Goal: Task Accomplishment & Management: Use online tool/utility

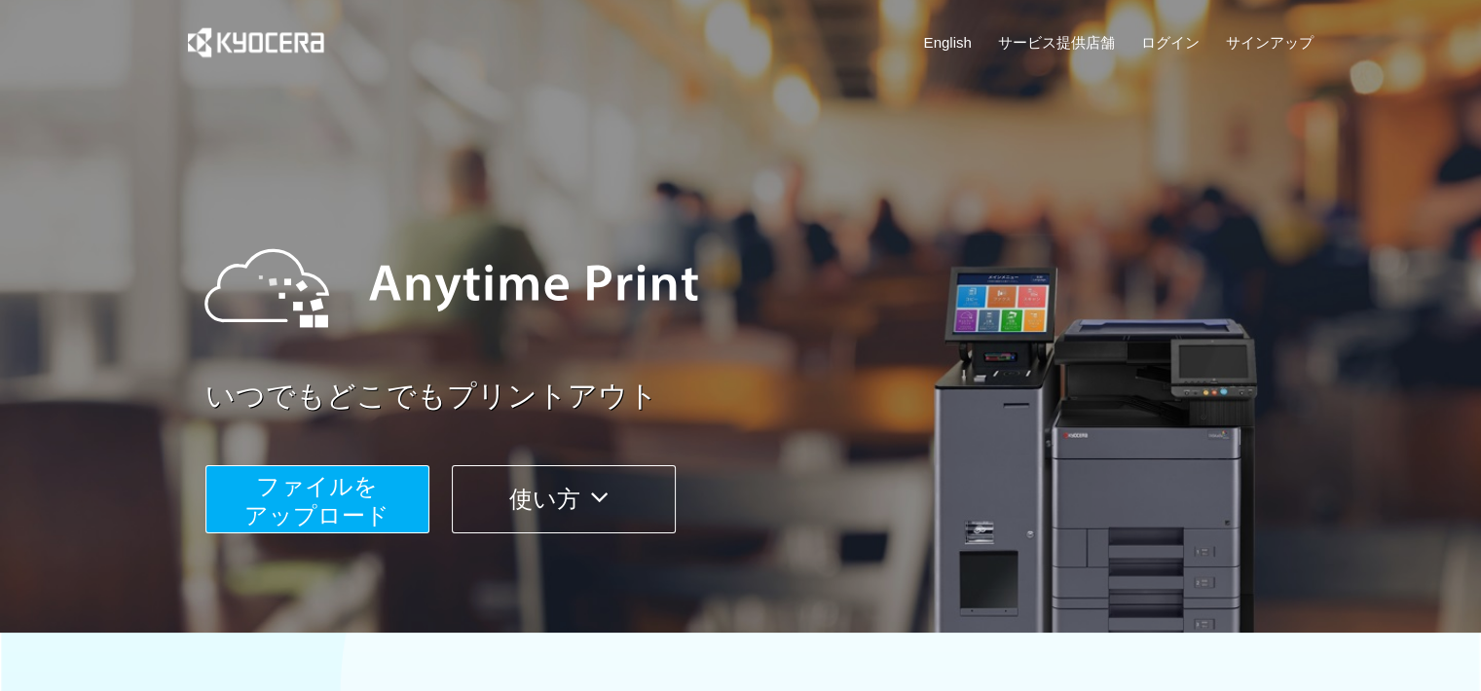
click at [380, 507] on span "ファイルを ​​アップロード" at bounding box center [316, 500] width 145 height 55
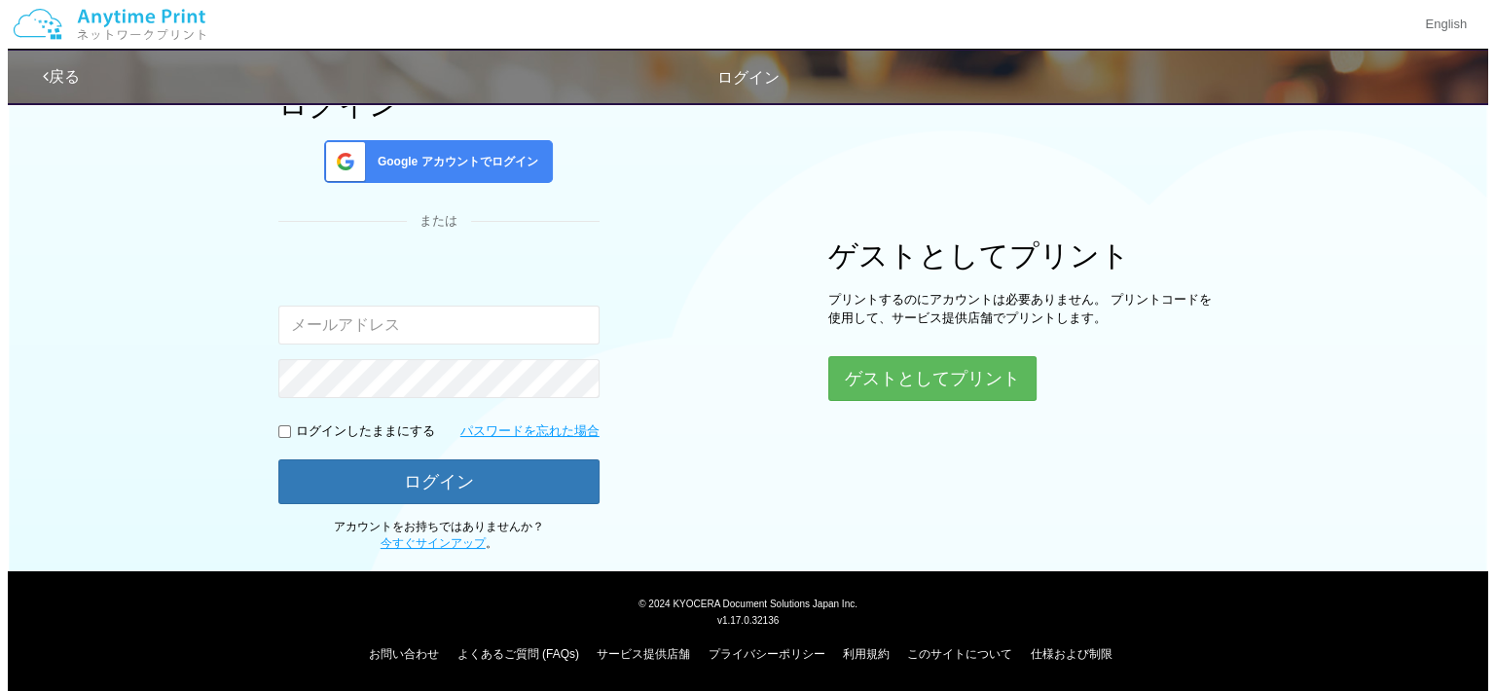
scroll to position [152, 0]
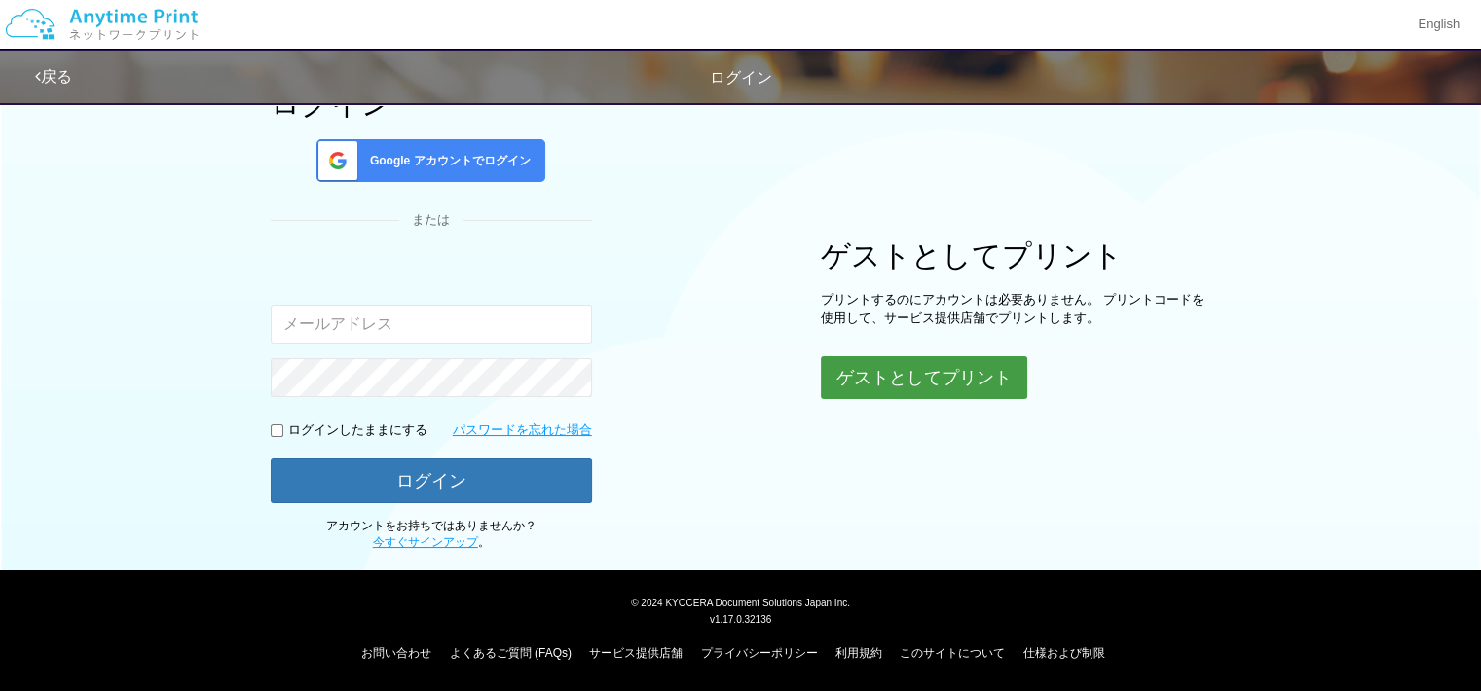
click at [860, 376] on button "ゲストとしてプリント" at bounding box center [924, 377] width 206 height 43
click at [945, 382] on button "ゲストとしてプリント" at bounding box center [924, 377] width 206 height 43
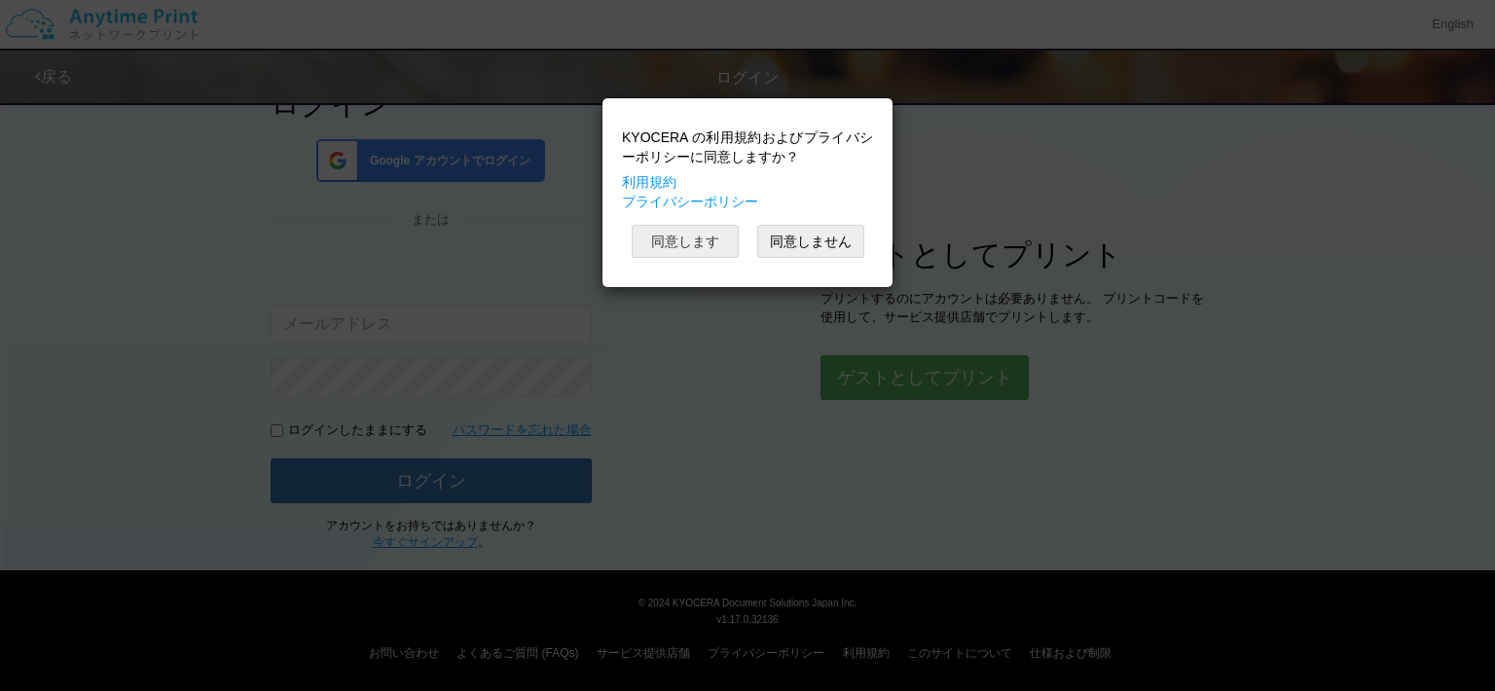
click at [727, 243] on button "同意します" at bounding box center [685, 241] width 107 height 33
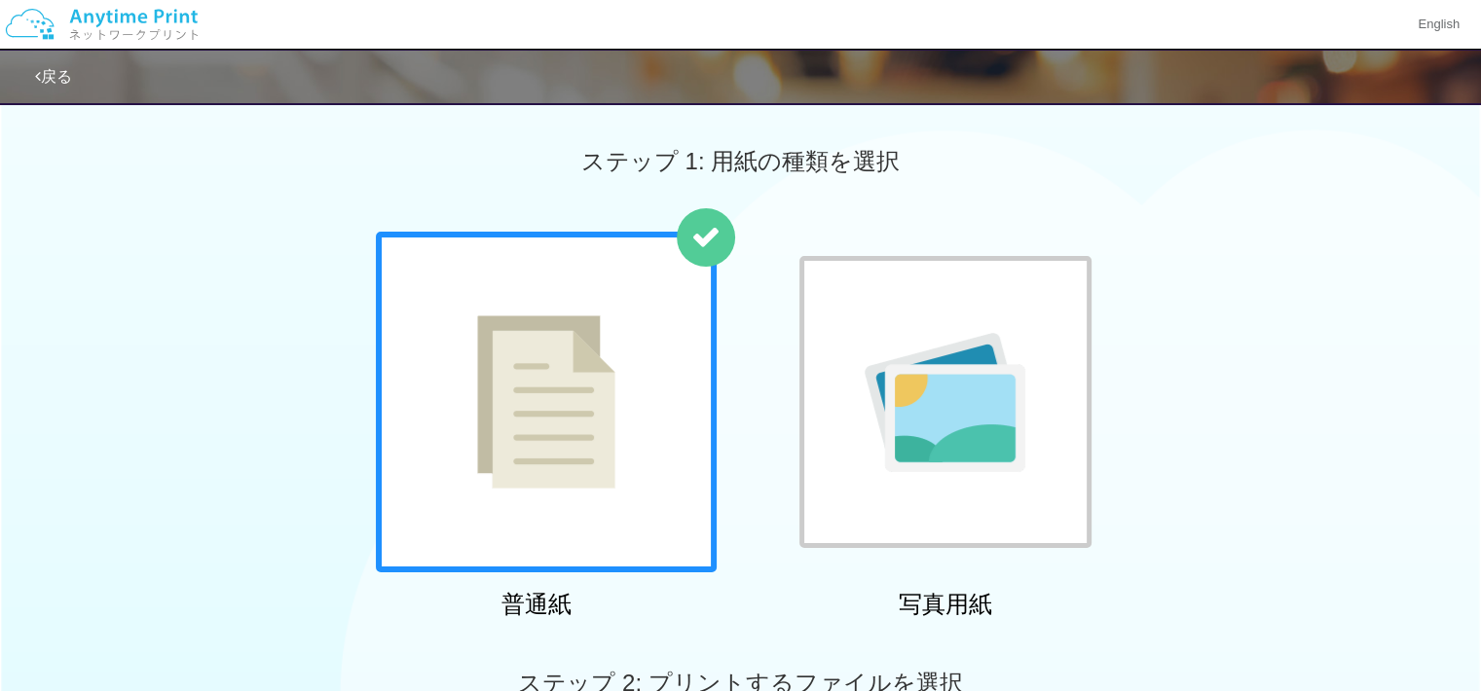
click at [655, 355] on div at bounding box center [546, 402] width 341 height 341
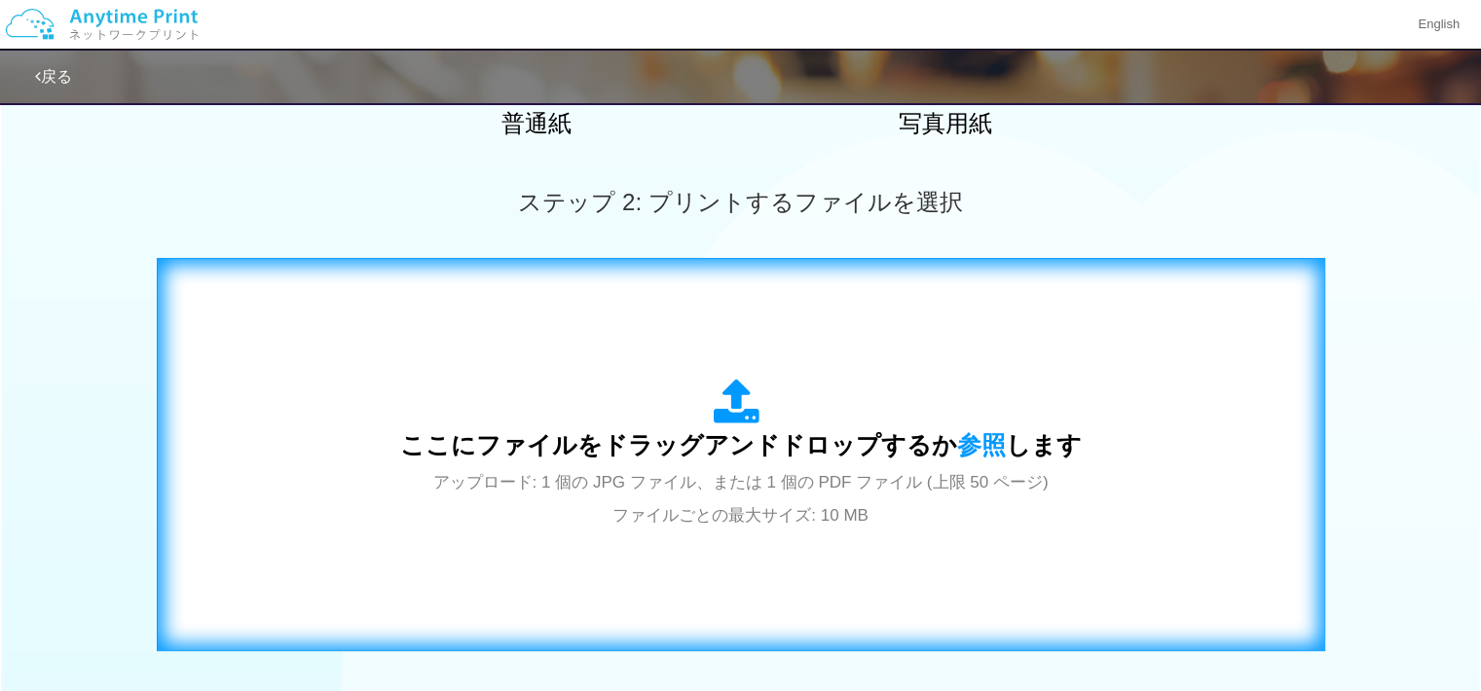
scroll to position [487, 0]
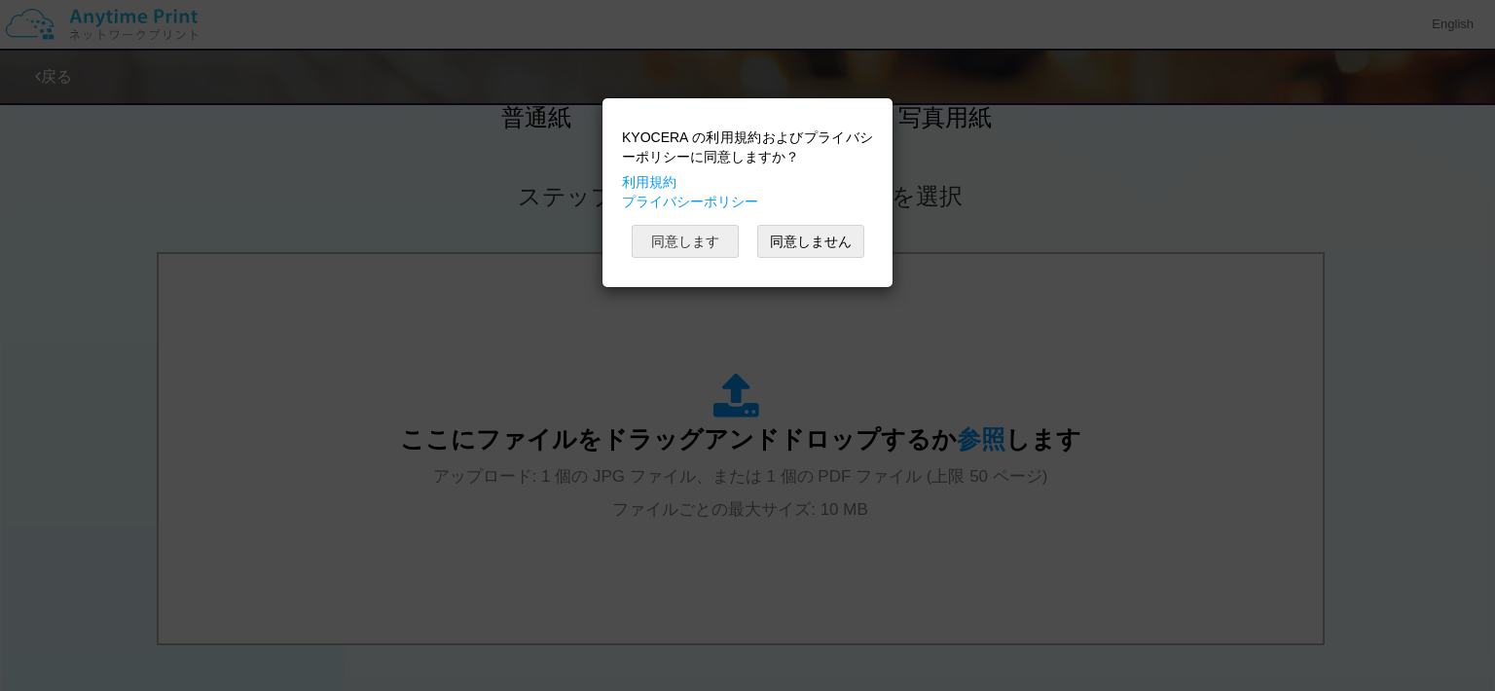
click at [705, 253] on button "同意します" at bounding box center [685, 241] width 107 height 33
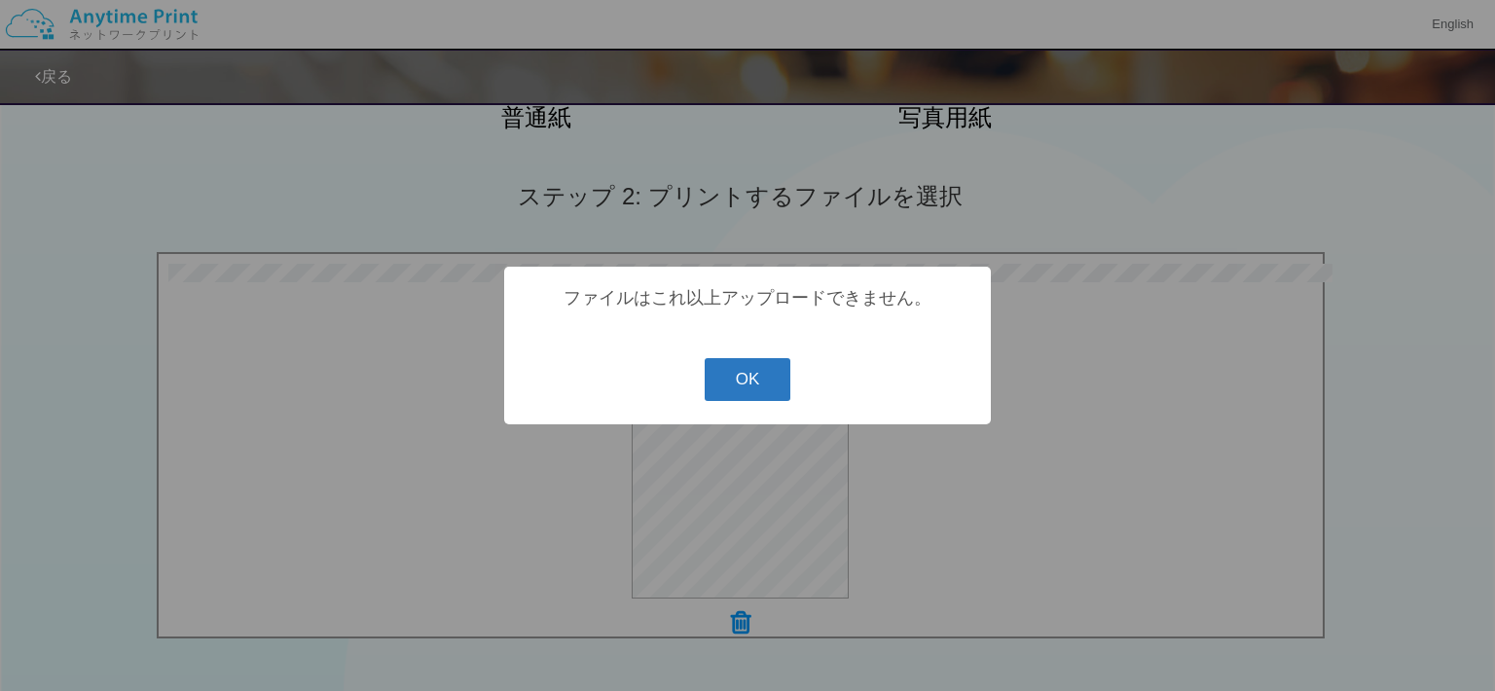
click at [742, 390] on button "OK" at bounding box center [748, 379] width 87 height 43
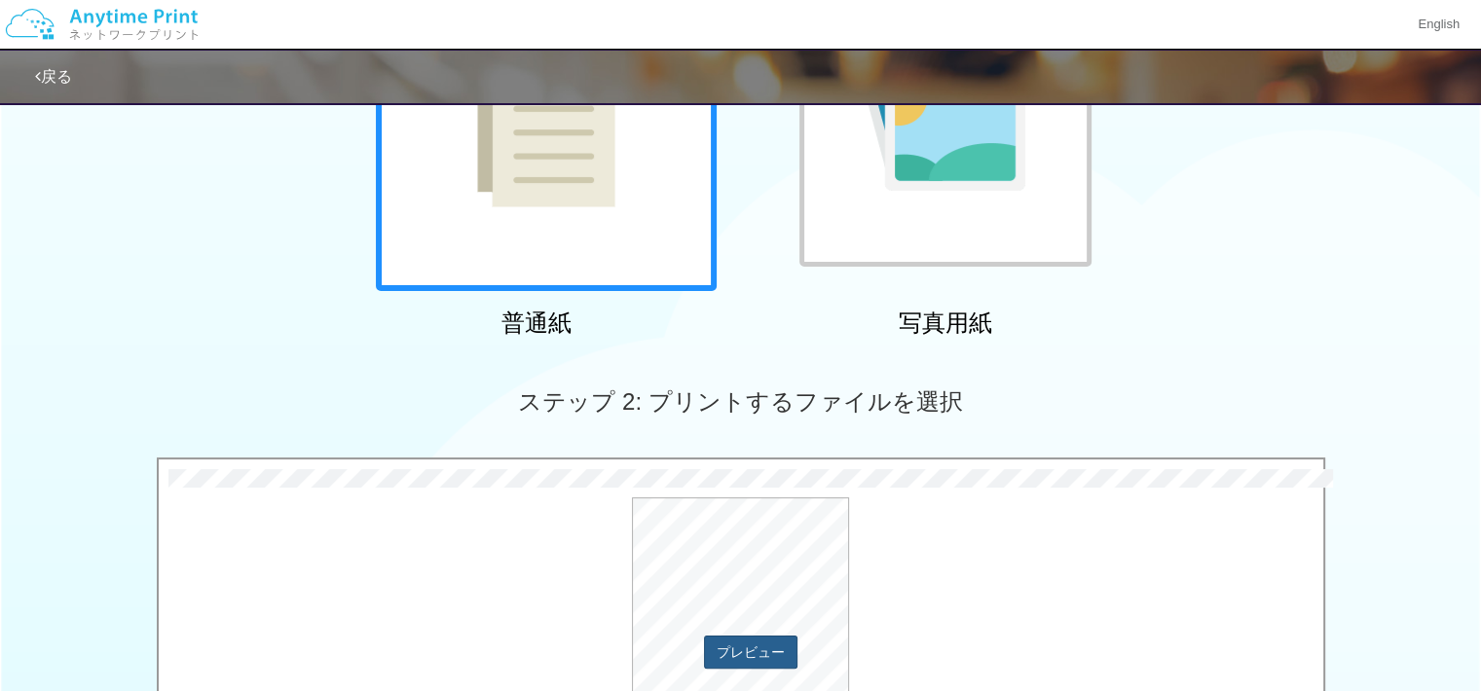
scroll to position [497, 0]
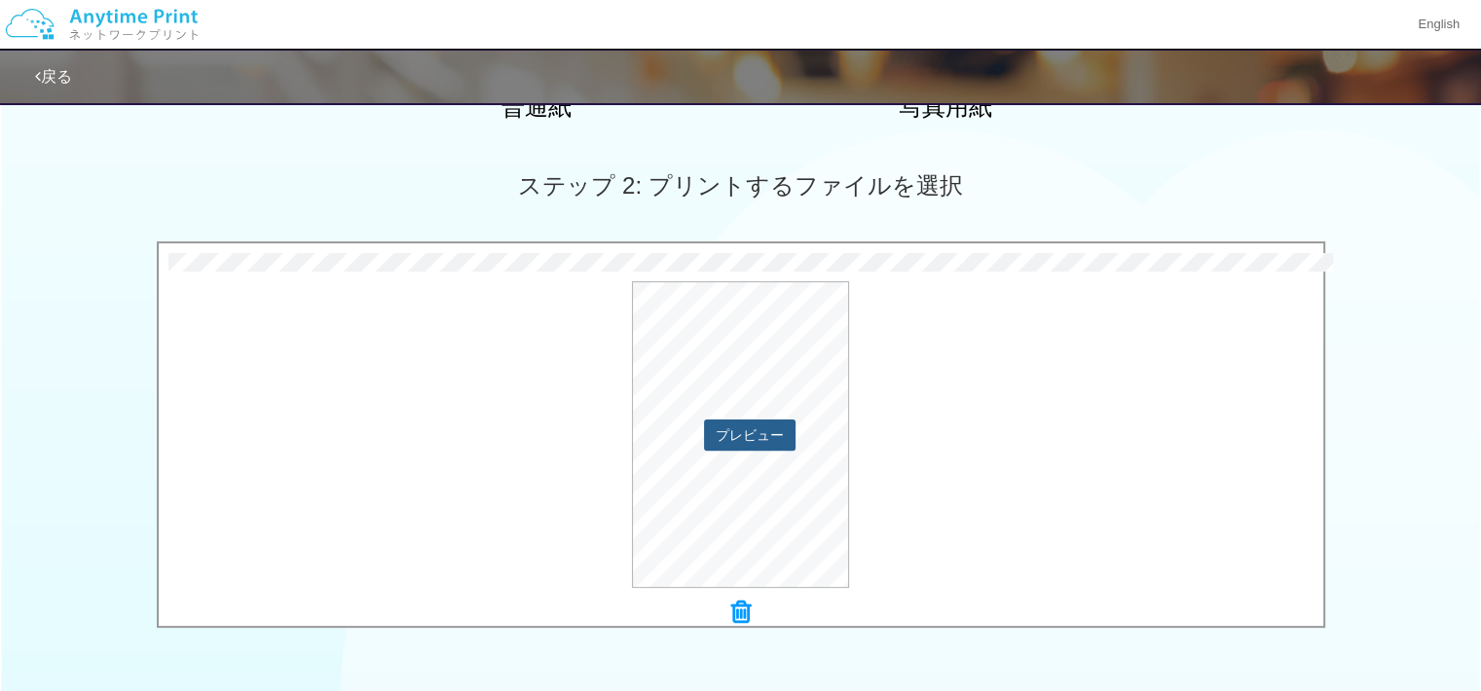
click at [767, 437] on button "プレビュー" at bounding box center [749, 435] width 91 height 31
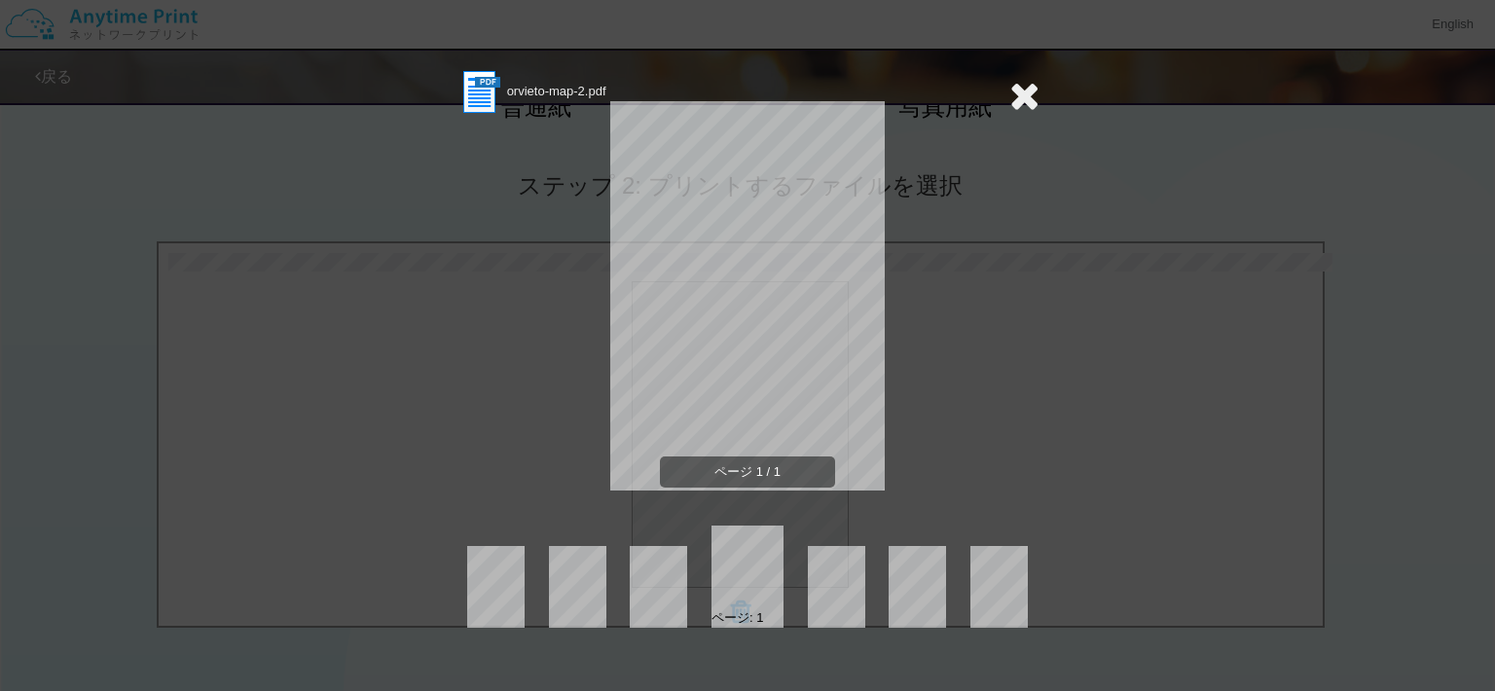
click at [1038, 89] on icon at bounding box center [1024, 95] width 30 height 39
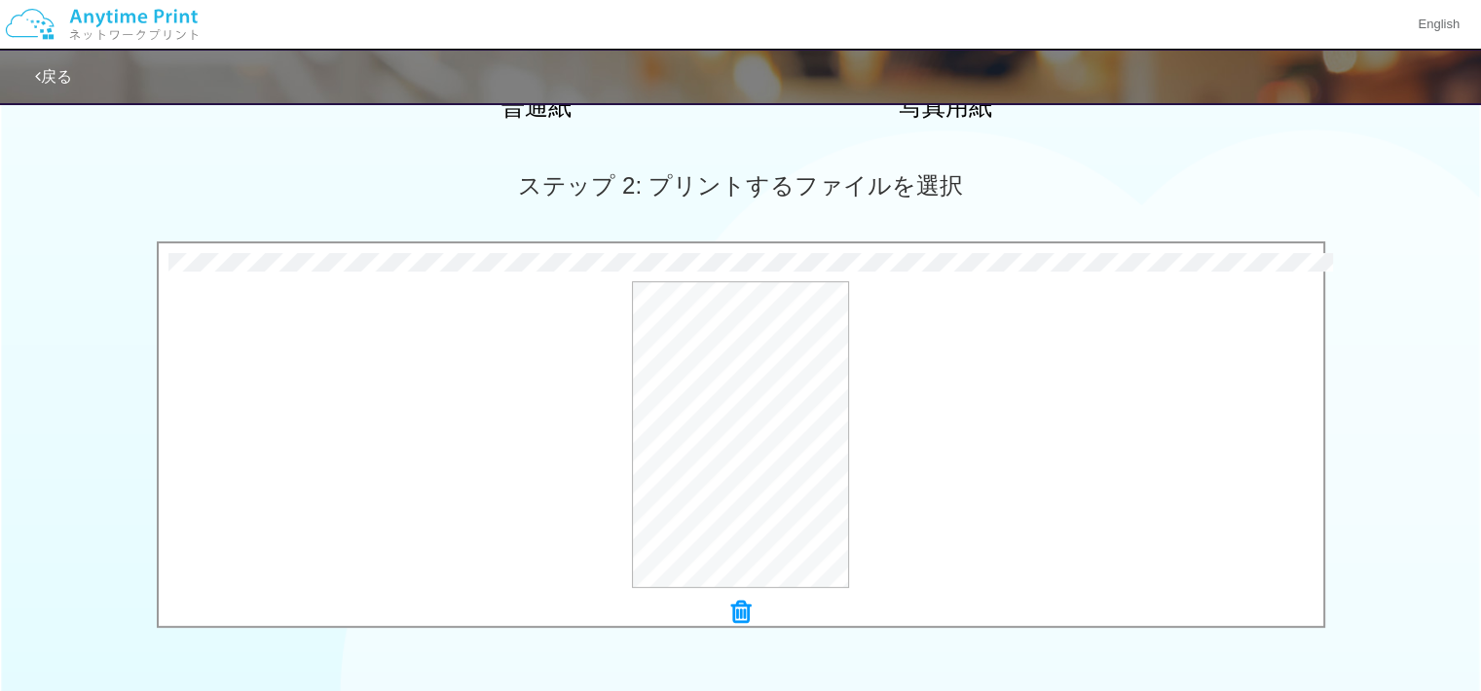
click at [731, 601] on icon at bounding box center [740, 612] width 19 height 25
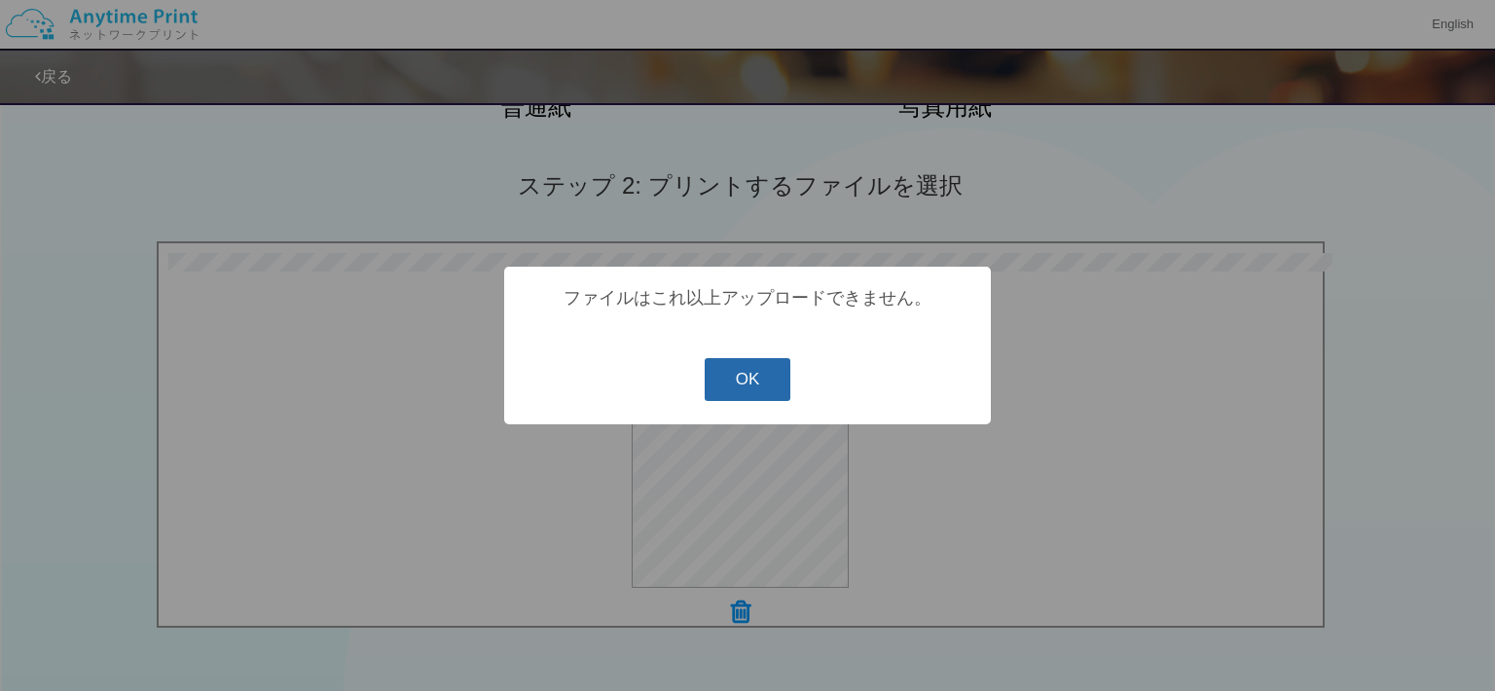
click at [770, 372] on button "OK" at bounding box center [748, 379] width 87 height 43
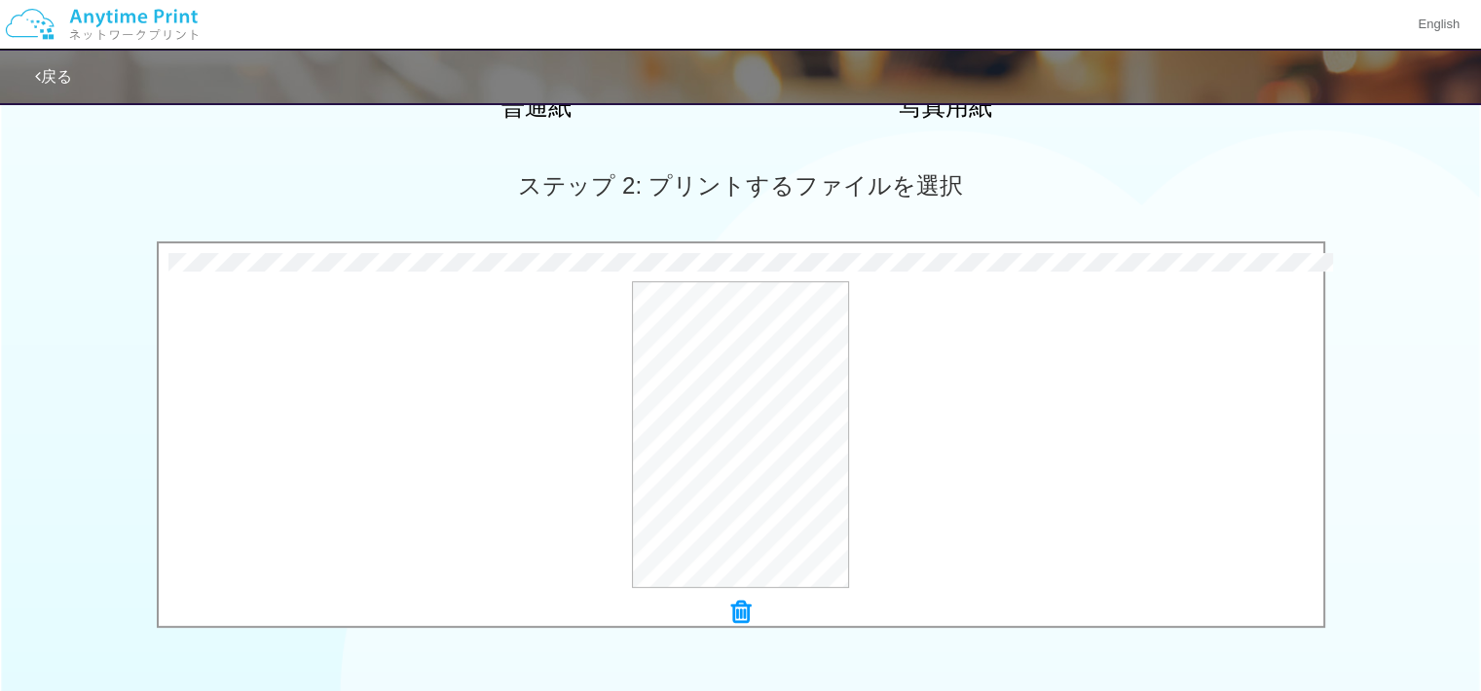
click at [724, 624] on div at bounding box center [741, 613] width 1164 height 27
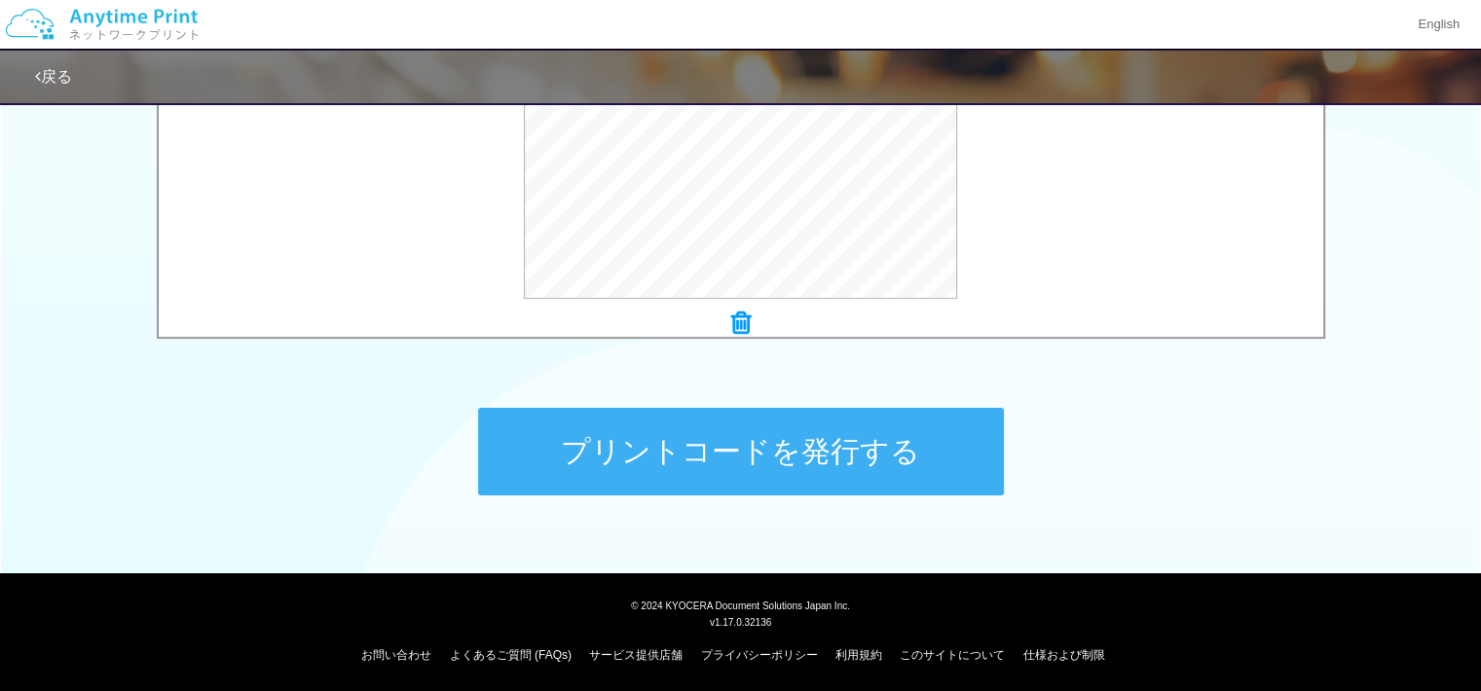
scroll to position [789, 0]
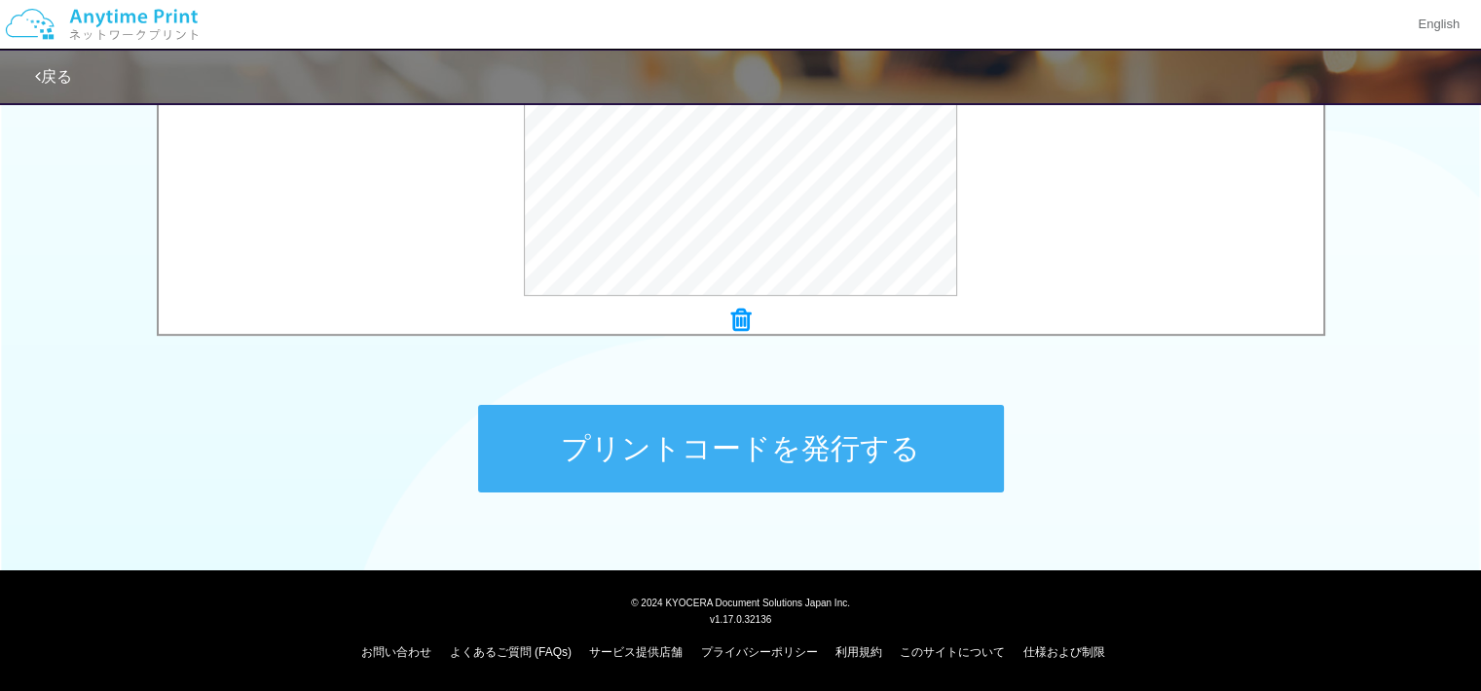
click at [824, 451] on button "プリントコードを発行する" at bounding box center [741, 449] width 526 height 88
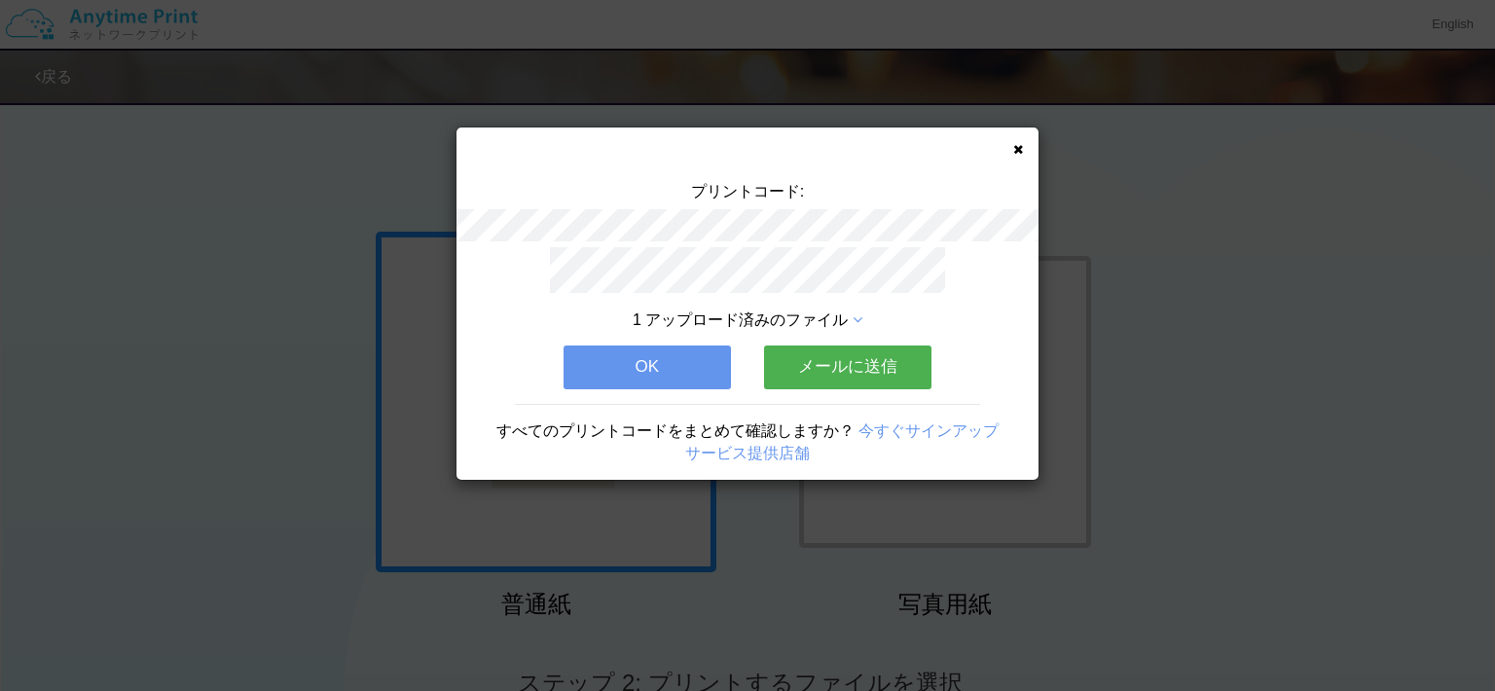
click at [830, 361] on button "メールに送信" at bounding box center [847, 367] width 167 height 43
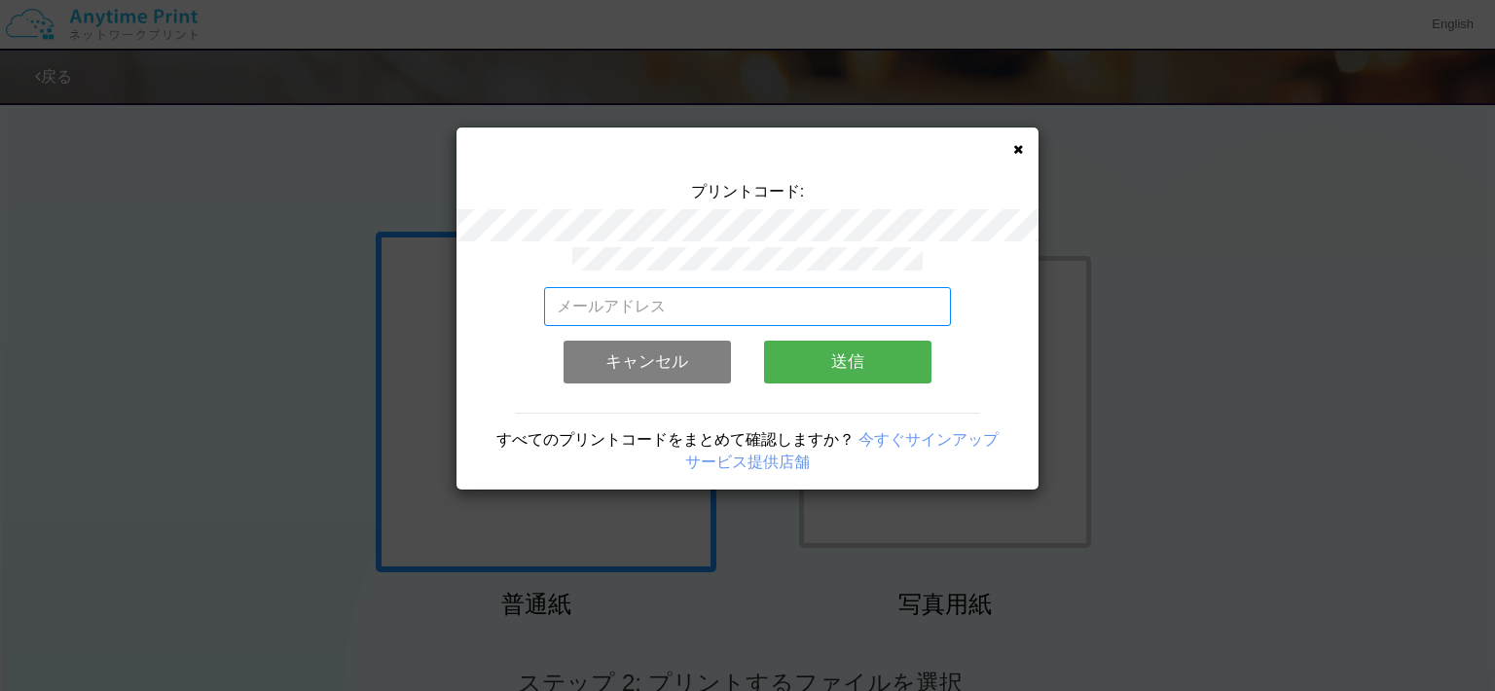
click at [740, 289] on input "email" at bounding box center [748, 306] width 408 height 39
type input "[EMAIL_ADDRESS][DOMAIN_NAME]"
click at [833, 360] on button "送信" at bounding box center [847, 362] width 167 height 43
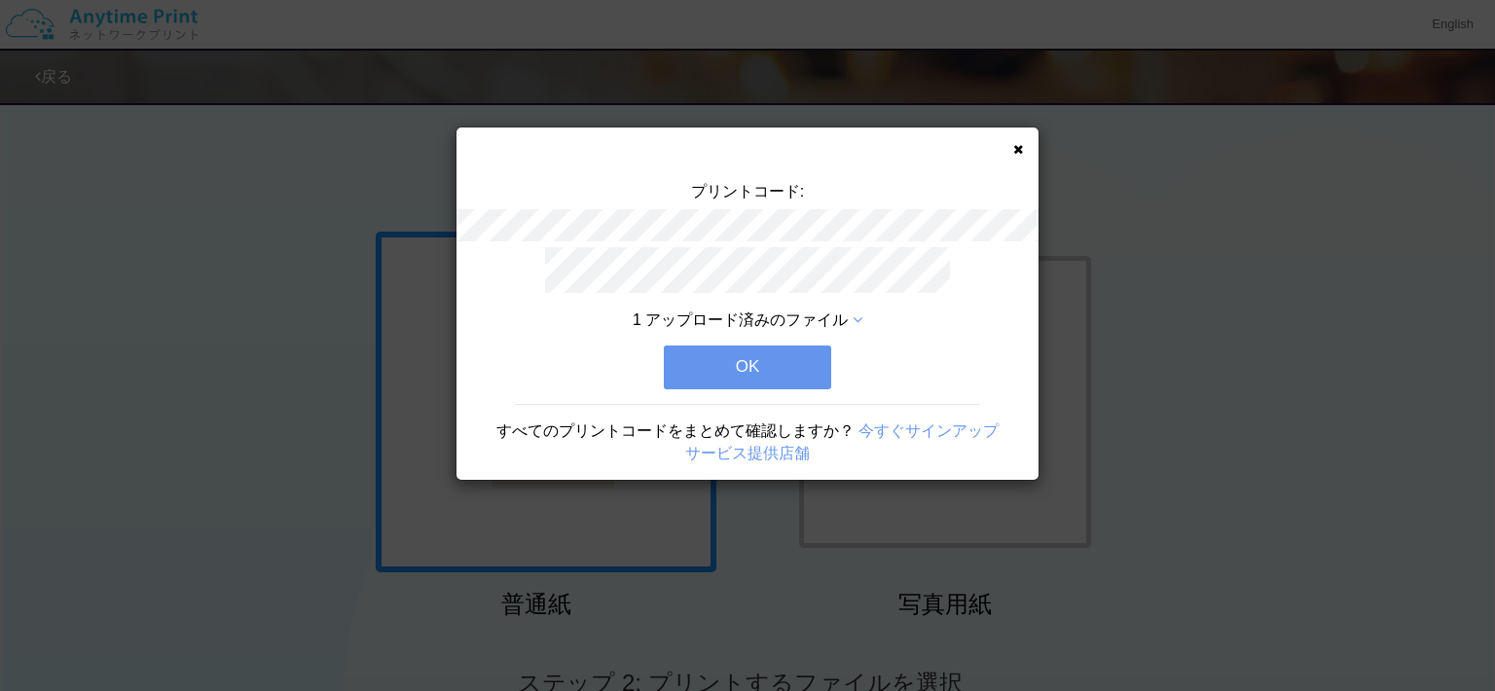
click at [1017, 150] on icon at bounding box center [1018, 149] width 10 height 13
